Goal: Browse casually: Explore the website without a specific task or goal

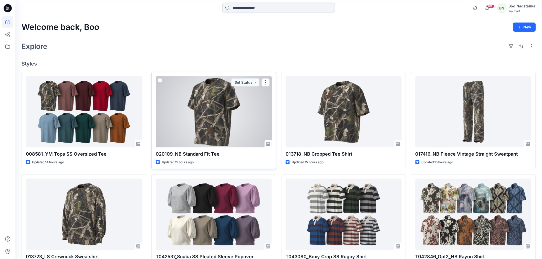
click at [237, 132] on div at bounding box center [214, 111] width 116 height 71
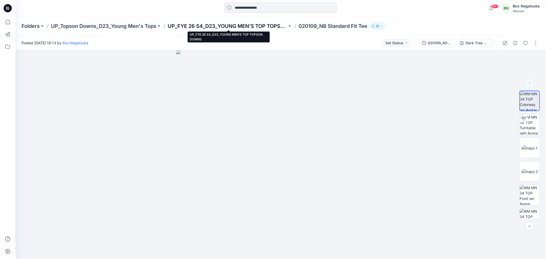
click at [241, 27] on p "UP_FYE 26 S4_D23_YOUNG MEN’S TOP TOPSON DOWNS" at bounding box center [228, 26] width 120 height 7
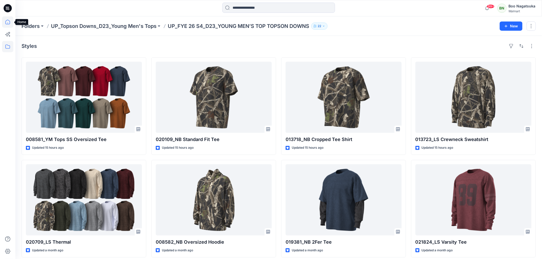
drag, startPoint x: 8, startPoint y: 20, endPoint x: 8, endPoint y: 24, distance: 3.8
click at [8, 21] on icon at bounding box center [7, 21] width 11 height 11
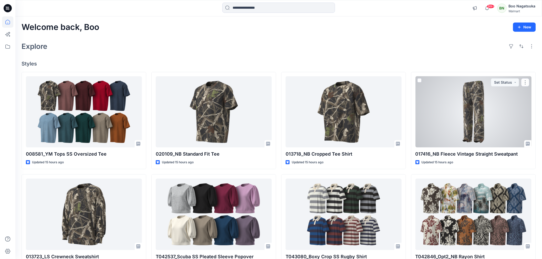
click at [469, 127] on div at bounding box center [473, 111] width 116 height 71
